Goal: Task Accomplishment & Management: Manage account settings

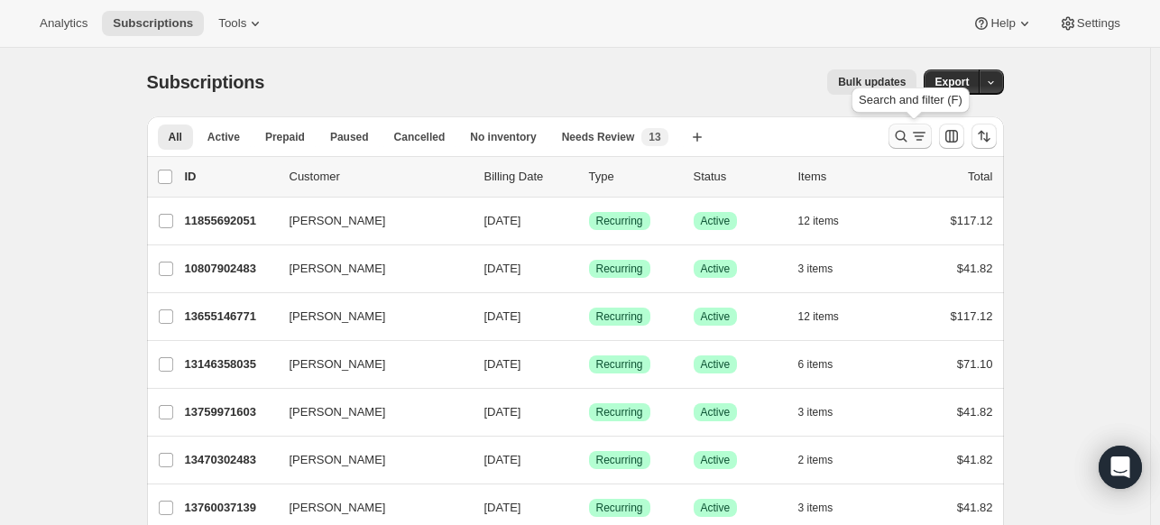
click at [909, 135] on icon "Search and filter results" at bounding box center [901, 136] width 18 height 18
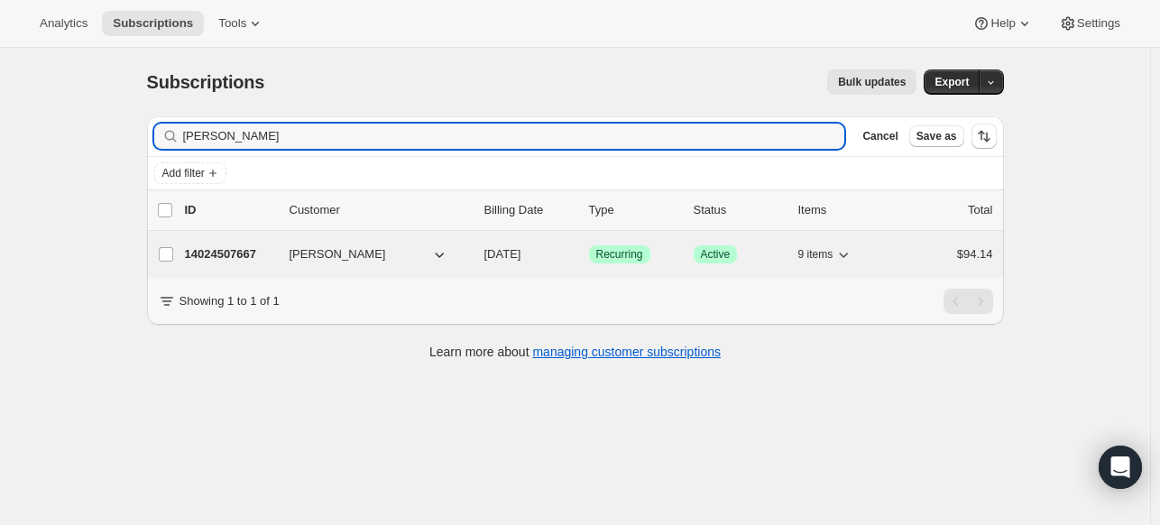
type input "[PERSON_NAME]"
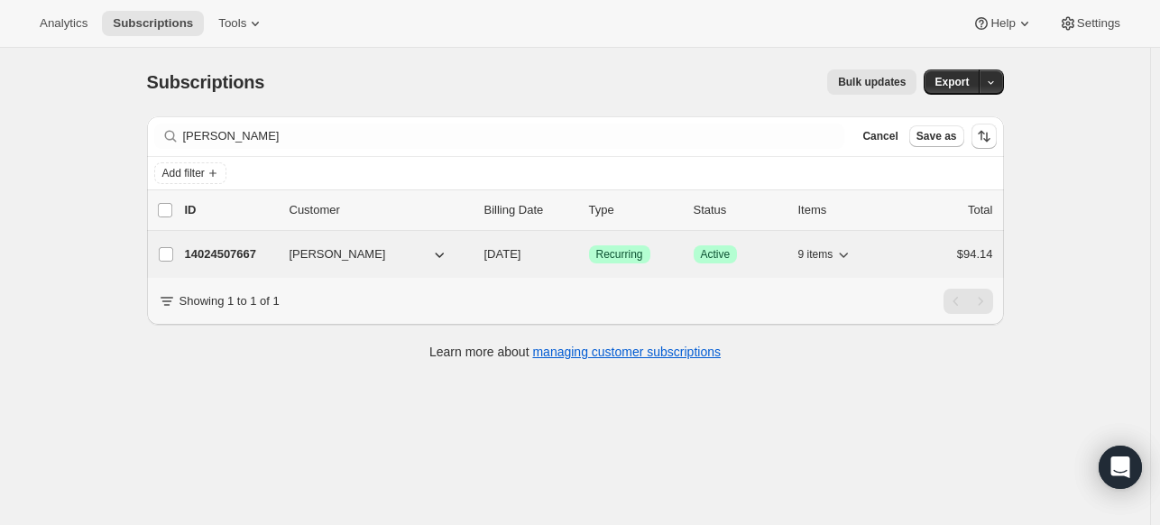
click at [254, 253] on p "14024507667" at bounding box center [230, 254] width 90 height 18
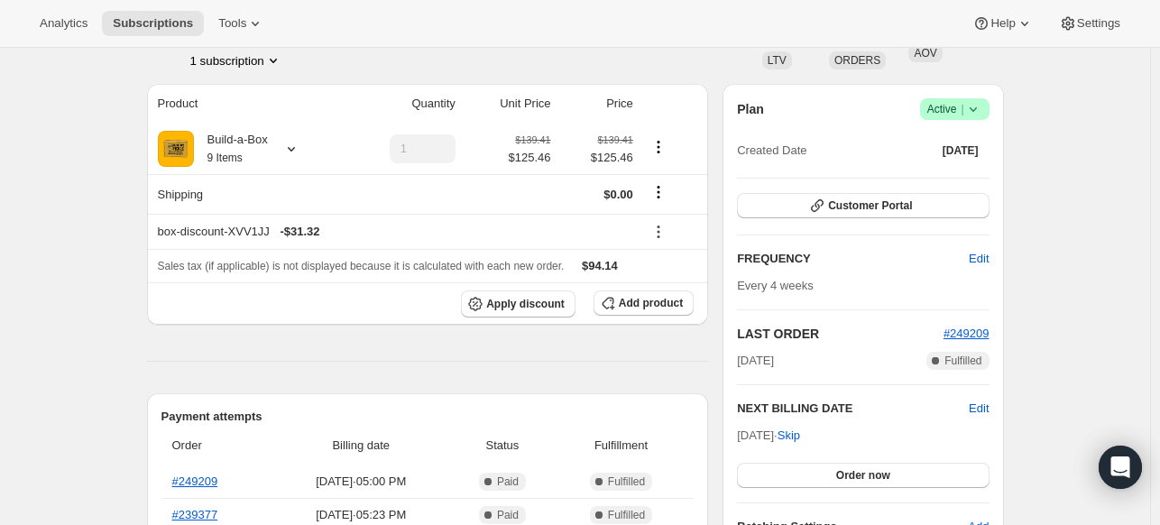
scroll to position [90, 0]
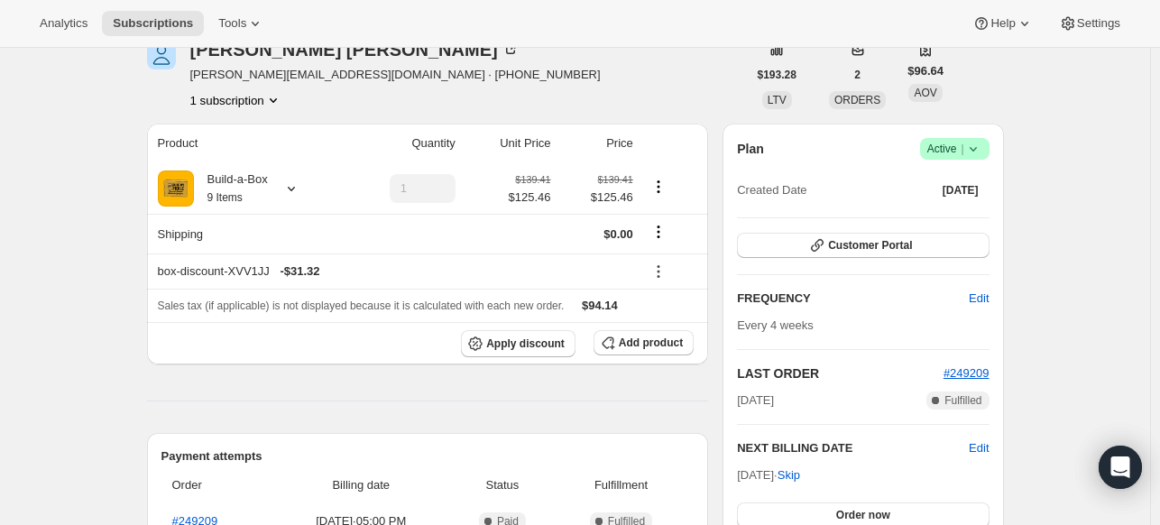
click at [977, 151] on icon at bounding box center [973, 149] width 18 height 18
click at [911, 219] on span "Cancel subscription" at bounding box center [952, 215] width 102 height 14
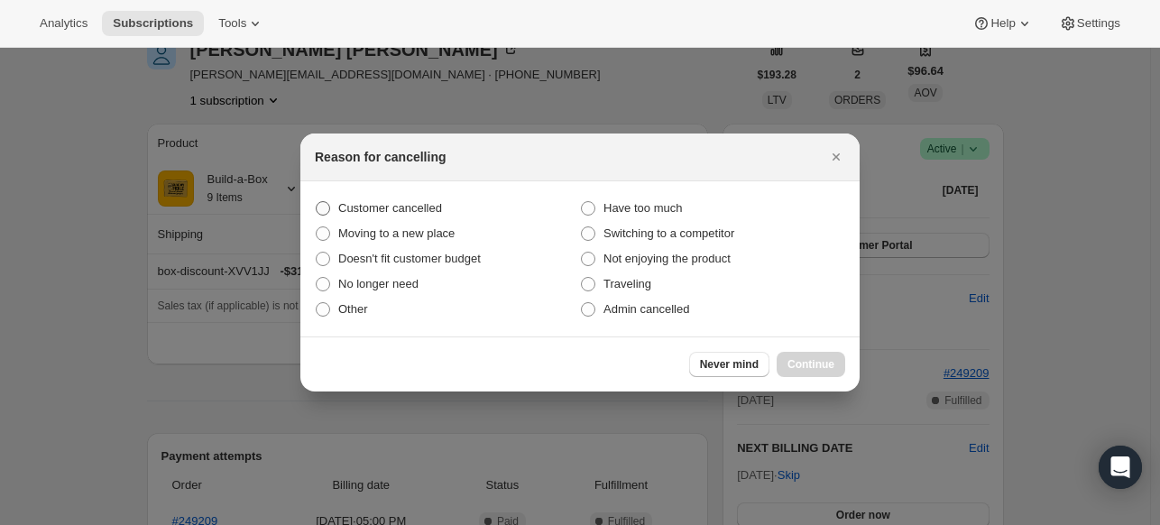
click at [350, 210] on span "Customer cancelled" at bounding box center [390, 208] width 104 height 14
click at [317, 202] on input "Customer cancelled" at bounding box center [316, 201] width 1 height 1
radio input "true"
click at [795, 367] on span "Continue" at bounding box center [811, 364] width 47 height 14
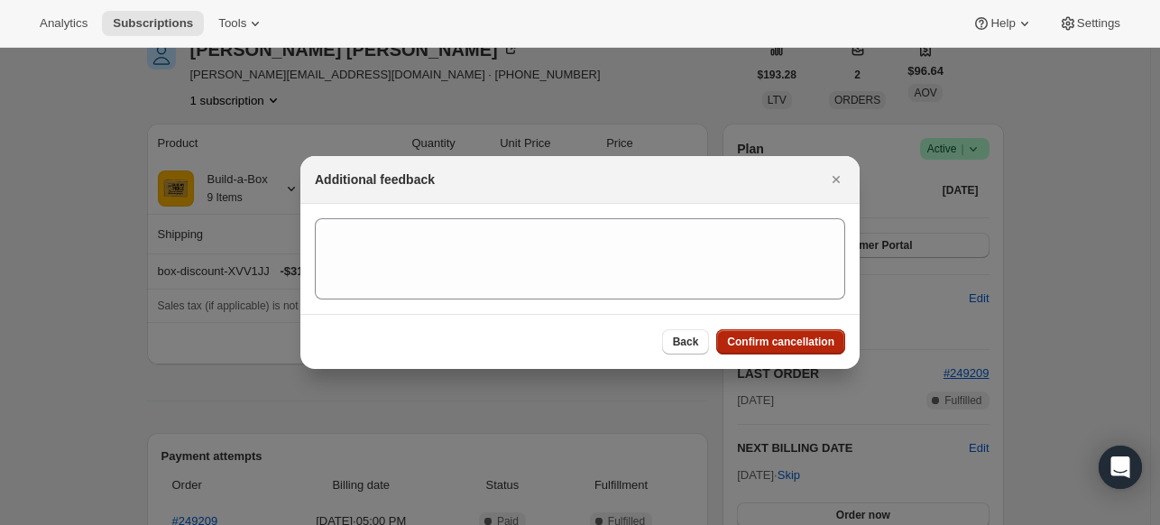
click at [751, 346] on span "Confirm cancellation" at bounding box center [780, 342] width 107 height 14
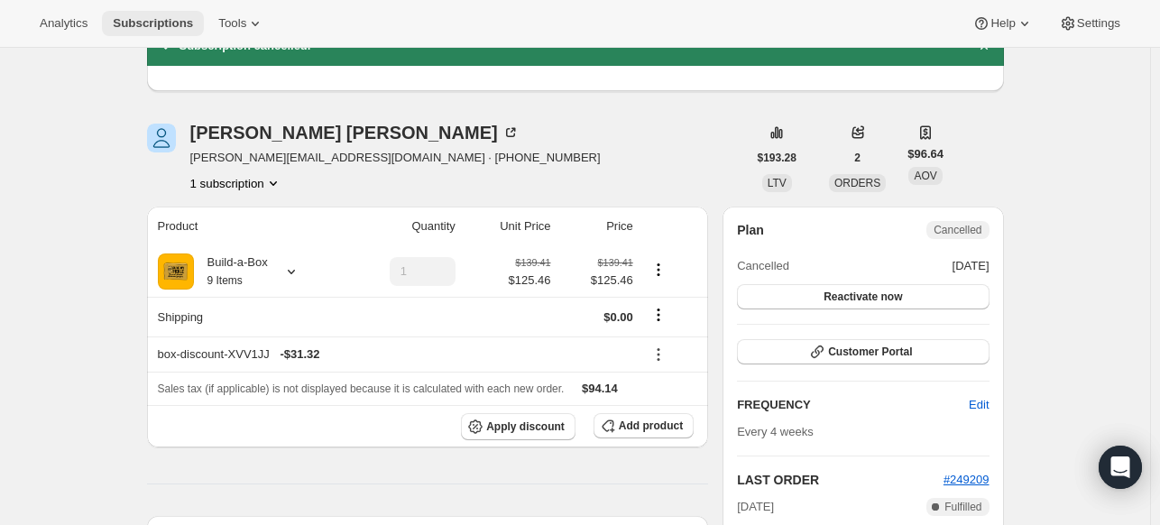
click at [171, 26] on span "Subscriptions" at bounding box center [153, 23] width 80 height 14
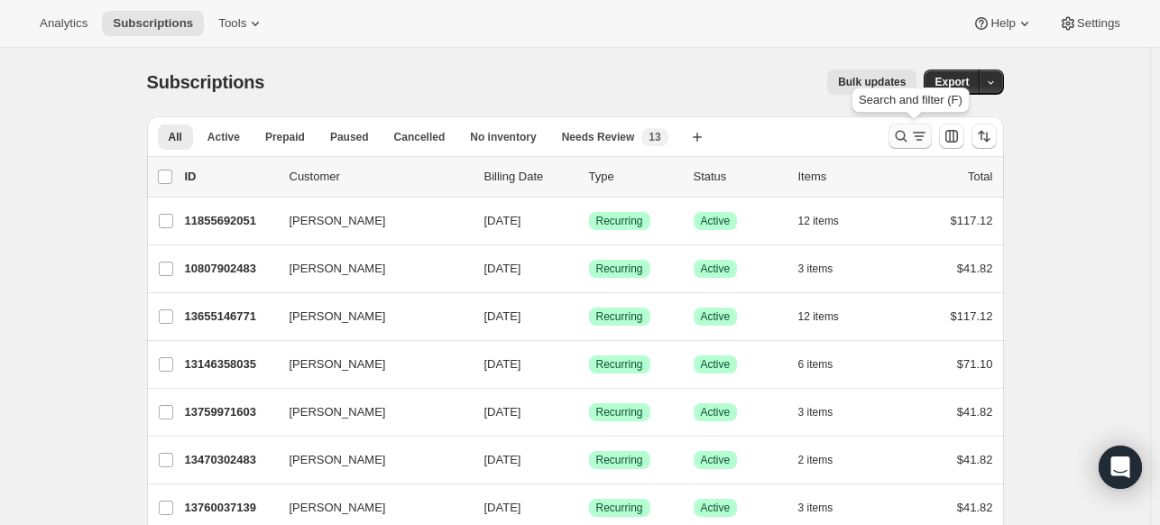
click at [905, 145] on button "Search and filter results" at bounding box center [910, 136] width 43 height 25
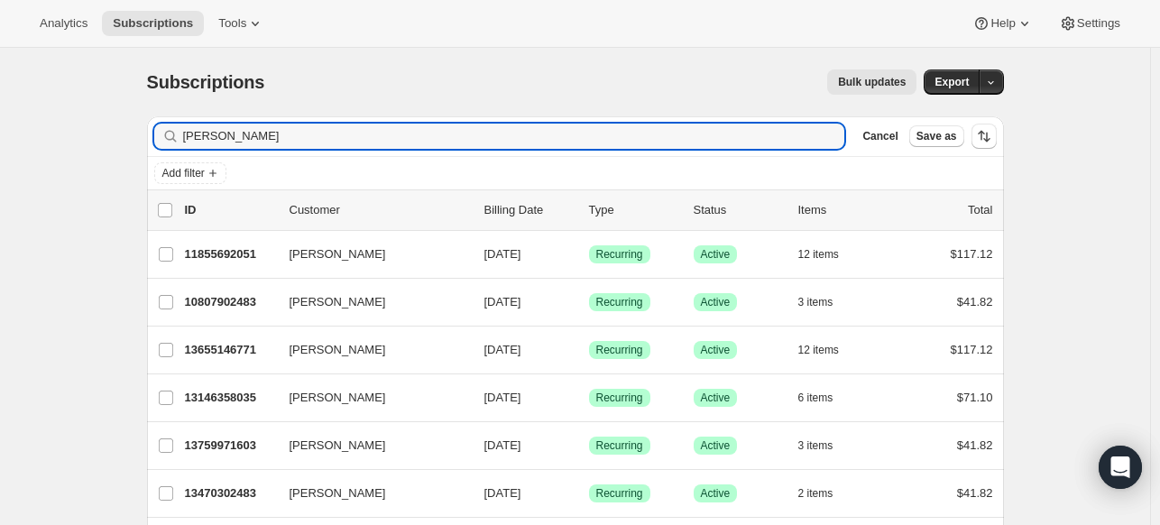
type input "[PERSON_NAME]"
